Goal: Task Accomplishment & Management: Manage account settings

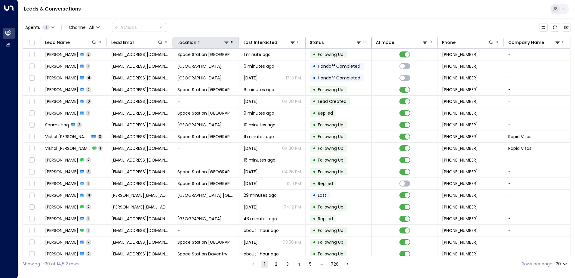
click at [227, 42] on icon at bounding box center [226, 42] width 5 height 5
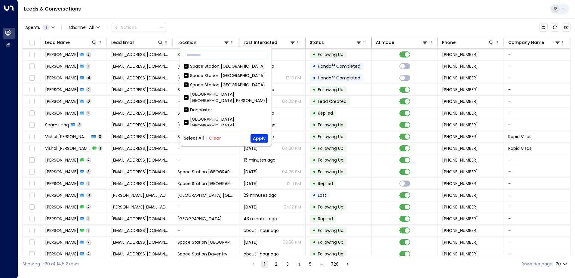
click at [216, 134] on div "Select All Clear Apply" at bounding box center [226, 138] width 84 height 8
click at [217, 137] on button "Clear" at bounding box center [215, 138] width 12 height 5
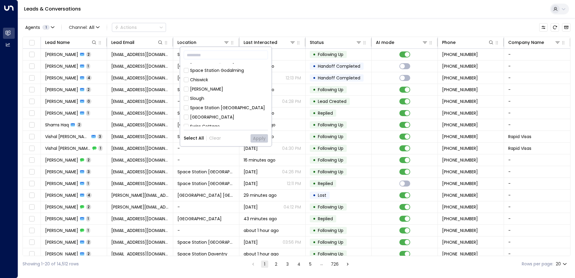
scroll to position [241, 0]
click at [226, 115] on div "Space Station [GEOGRAPHIC_DATA]" at bounding box center [227, 118] width 75 height 6
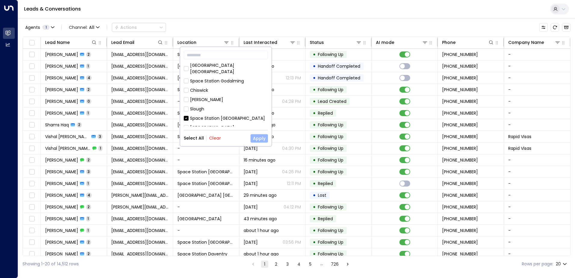
click at [261, 139] on button "Apply" at bounding box center [259, 138] width 17 height 8
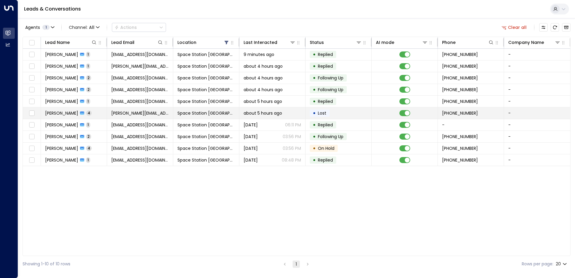
click at [135, 110] on td "[PERSON_NAME][EMAIL_ADDRESS][DOMAIN_NAME]" at bounding box center [140, 112] width 66 height 11
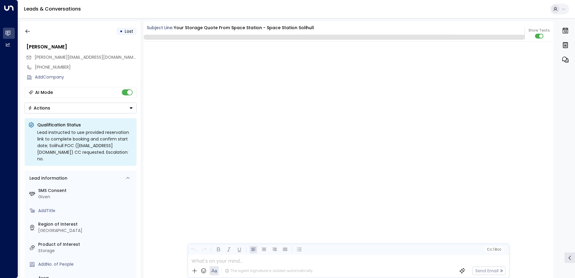
scroll to position [929, 0]
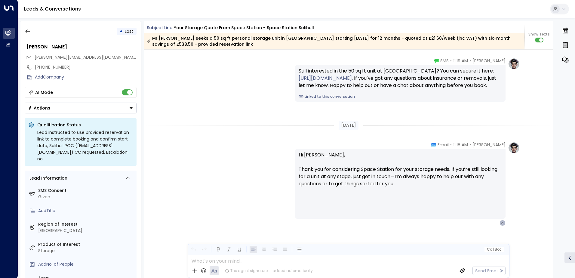
click at [120, 89] on div "AI Mode" at bounding box center [81, 92] width 112 height 11
click at [119, 110] on button "Actions" at bounding box center [81, 108] width 112 height 11
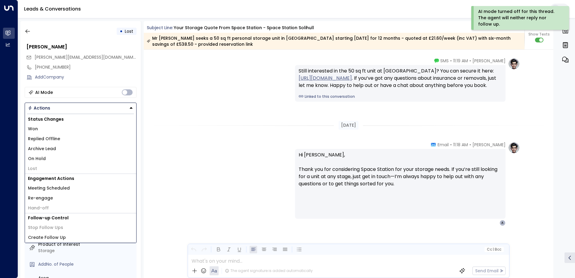
click at [81, 145] on li "Archive Lead" at bounding box center [80, 149] width 111 height 10
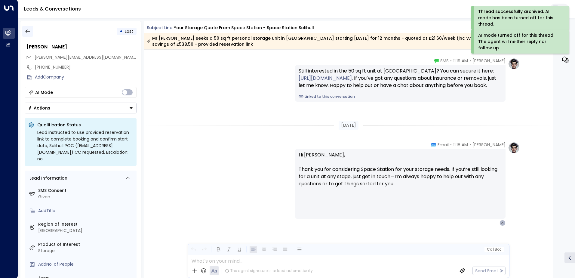
click at [31, 32] on button "button" at bounding box center [27, 31] width 11 height 11
